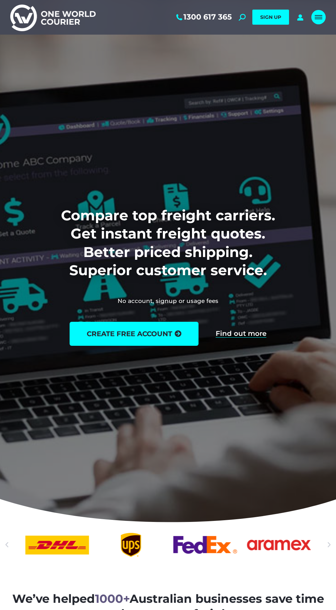
click at [317, 16] on div "Mobile menu icon" at bounding box center [319, 16] width 8 height 5
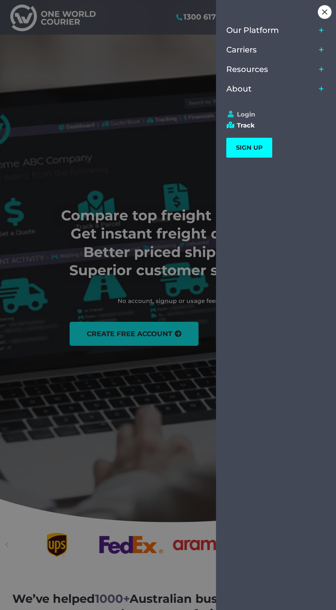
click at [258, 114] on link "Login" at bounding box center [272, 115] width 93 height 8
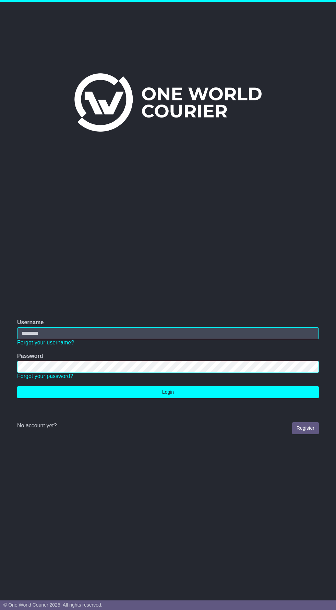
click at [184, 319] on td "Username Forgot your username?" at bounding box center [168, 333] width 309 height 34
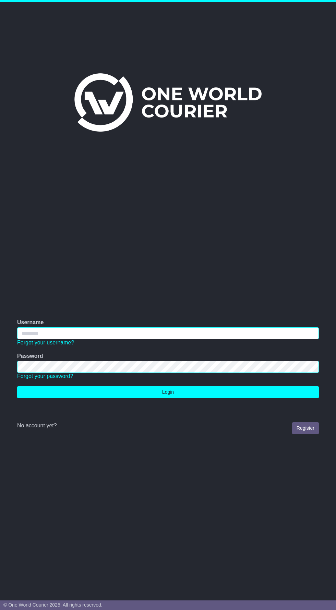
click at [165, 334] on input "Username" at bounding box center [168, 334] width 302 height 12
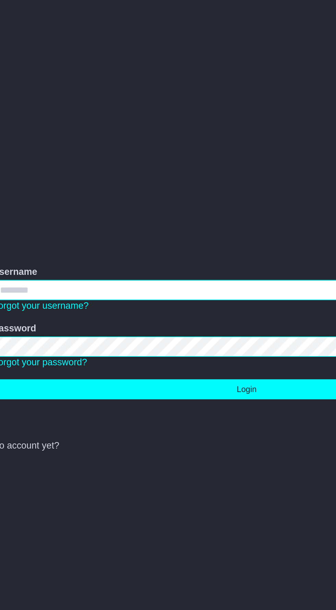
click at [138, 333] on input "Username" at bounding box center [168, 334] width 302 height 12
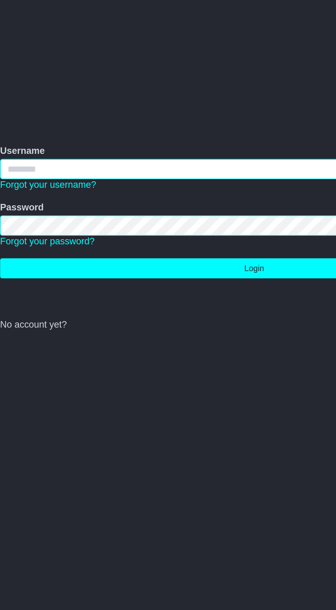
type input "*"
type input "**********"
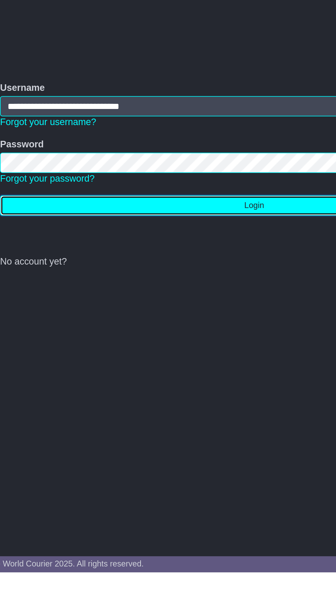
click at [163, 394] on button "Login" at bounding box center [168, 392] width 302 height 12
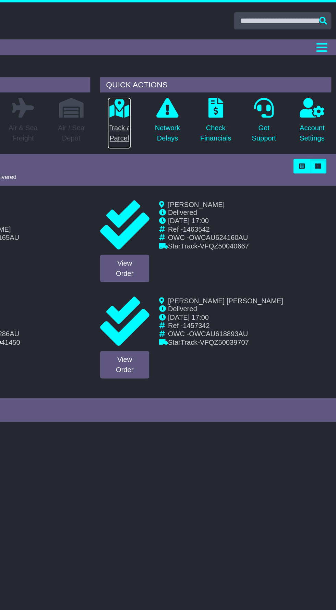
click at [189, 88] on p "Track a Parcel" at bounding box center [185, 93] width 16 height 14
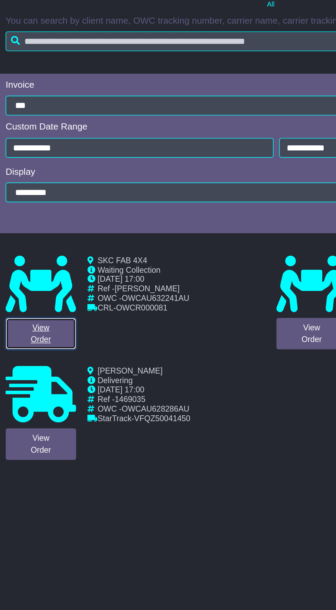
click at [33, 370] on link "View Order" at bounding box center [24, 368] width 43 height 19
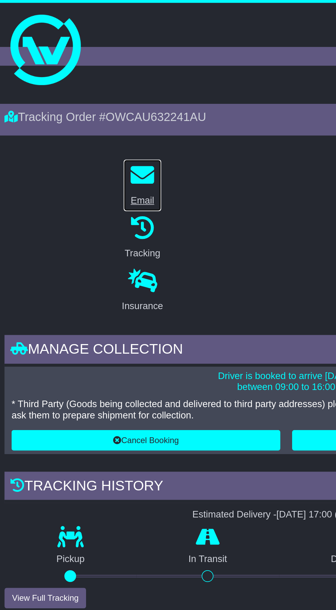
click at [91, 106] on link "Email" at bounding box center [84, 108] width 23 height 31
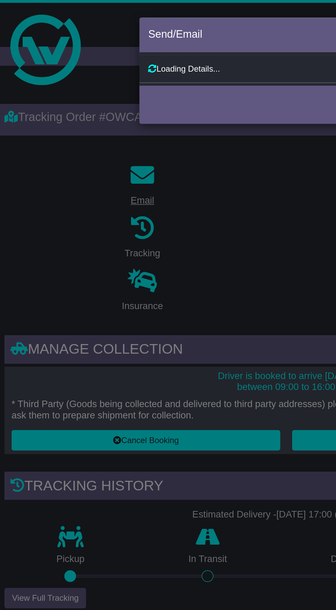
type input "**********"
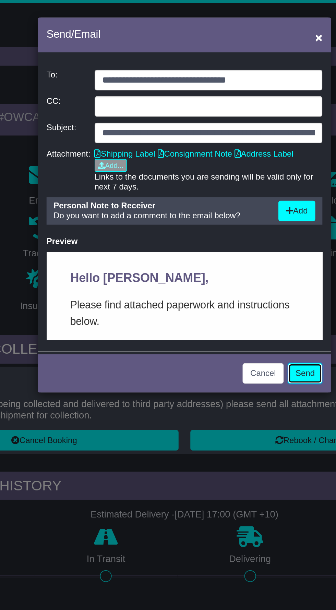
click at [236, 217] on button "Send" at bounding box center [238, 218] width 20 height 12
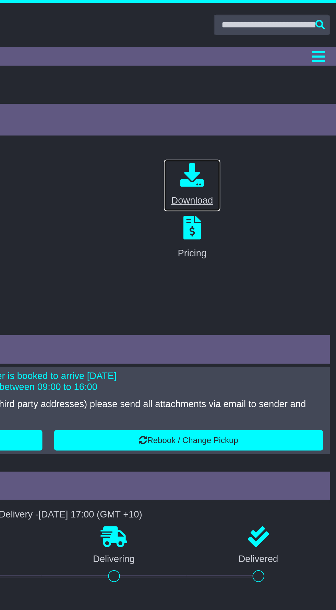
click at [264, 114] on div "Download" at bounding box center [252, 117] width 24 height 8
click at [250, 112] on link "Download" at bounding box center [251, 108] width 33 height 31
click at [258, 118] on div "Download" at bounding box center [252, 117] width 24 height 8
click at [326, 32] on icon "Toggle navigation" at bounding box center [326, 33] width 8 height 9
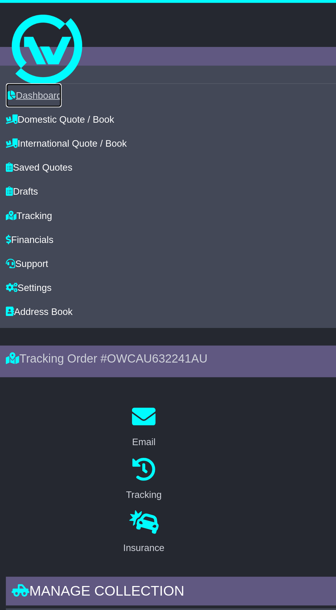
click at [28, 60] on link "Dashboard" at bounding box center [19, 56] width 33 height 14
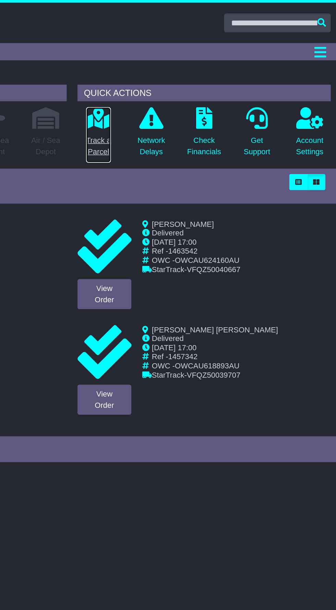
click at [186, 92] on p "Track a Parcel" at bounding box center [185, 93] width 16 height 14
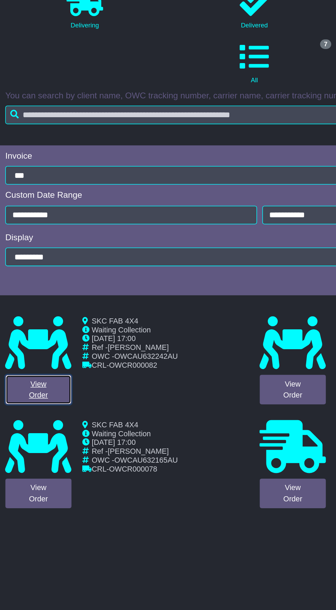
click at [32, 375] on link "View Order" at bounding box center [24, 368] width 43 height 19
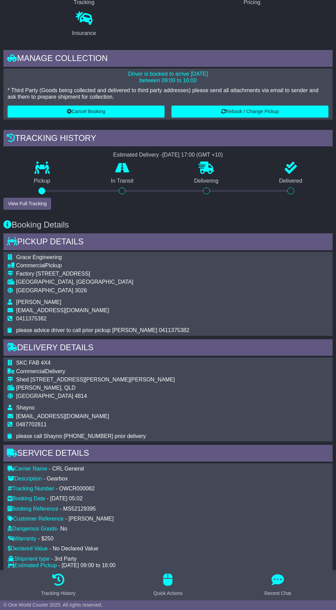
scroll to position [195, 0]
